Goal: Information Seeking & Learning: Find specific fact

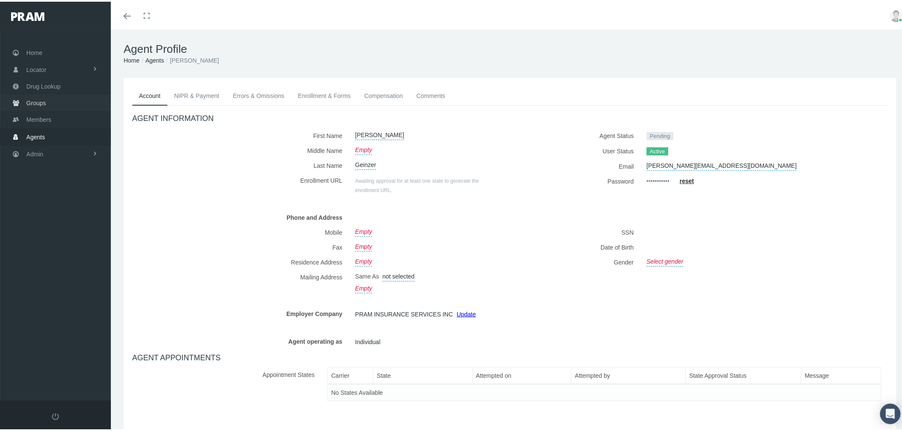
click at [43, 102] on span "Groups" at bounding box center [36, 101] width 20 height 16
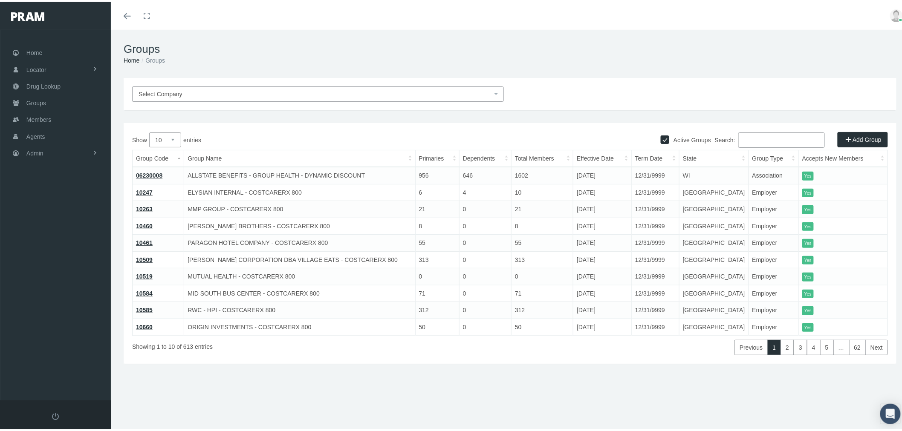
click at [770, 137] on input "Search:" at bounding box center [781, 138] width 87 height 15
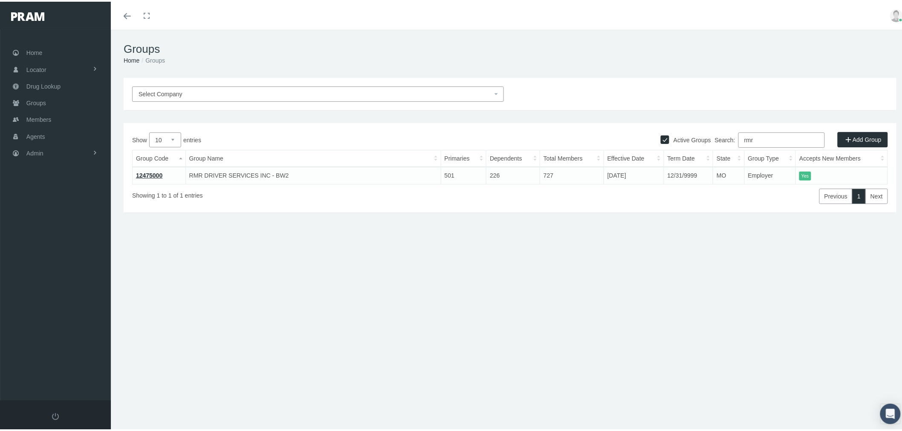
type input "rmr"
click at [153, 173] on link "12475000" at bounding box center [149, 174] width 26 height 7
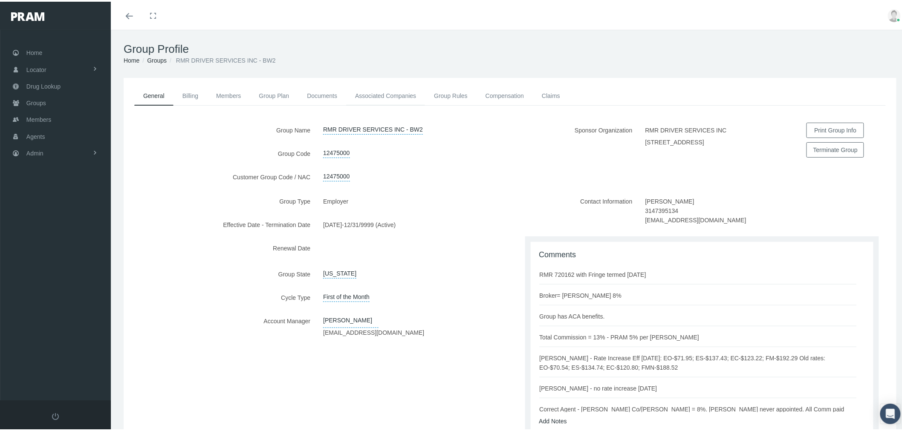
click at [414, 92] on link "Associated Companies" at bounding box center [385, 94] width 79 height 19
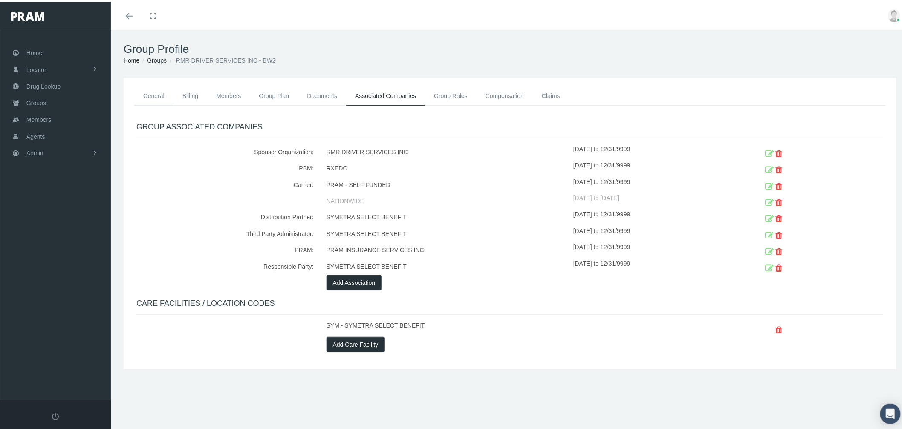
click at [148, 97] on link "General" at bounding box center [153, 94] width 39 height 19
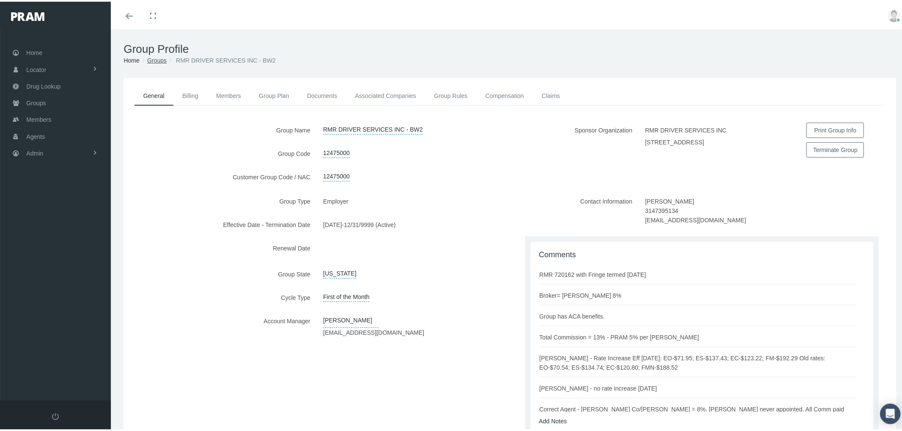
click at [154, 57] on link "Groups" at bounding box center [157, 58] width 20 height 7
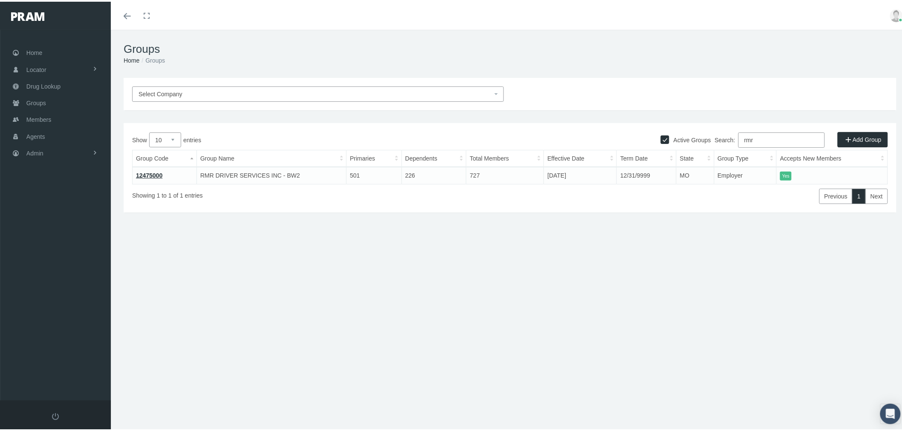
drag, startPoint x: 756, startPoint y: 137, endPoint x: 721, endPoint y: 136, distance: 35.4
click at [721, 136] on label "Search: rmr" at bounding box center [770, 138] width 110 height 15
type input "720127"
click at [151, 174] on link "720127" at bounding box center [146, 174] width 20 height 7
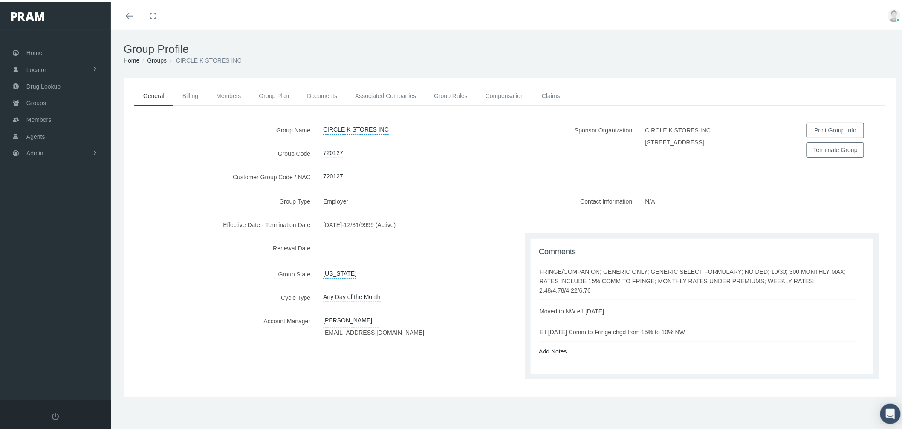
click at [407, 99] on link "Associated Companies" at bounding box center [385, 94] width 79 height 19
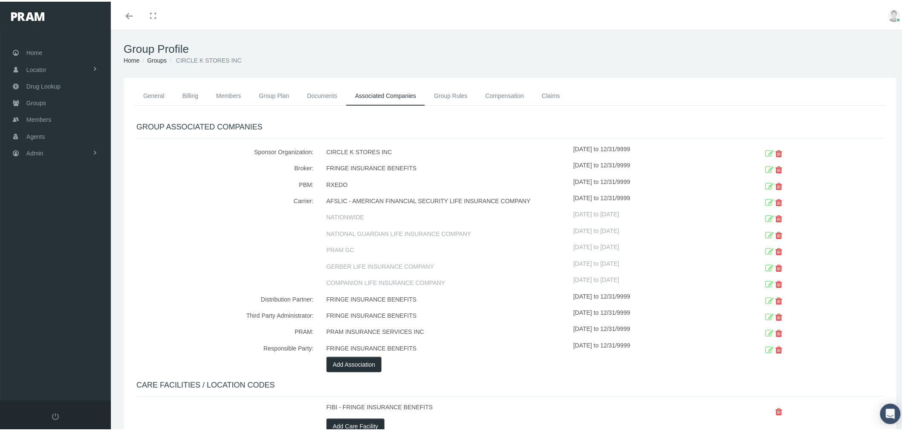
drag, startPoint x: 291, startPoint y: 200, endPoint x: 654, endPoint y: 198, distance: 362.8
click at [654, 198] on div "Carrier: AFSLIC - AMERICAN FINANCIAL SECURITY LIFE INSURANCE COMPANY [DATE] to …" at bounding box center [510, 241] width 760 height 98
copy div "Carrier: AFSLIC - AMERICAN FINANCIAL SECURITY LIFE INSURANCE COMPANY [DATE] to …"
click at [197, 265] on div at bounding box center [225, 265] width 190 height 16
